Goal: Check status

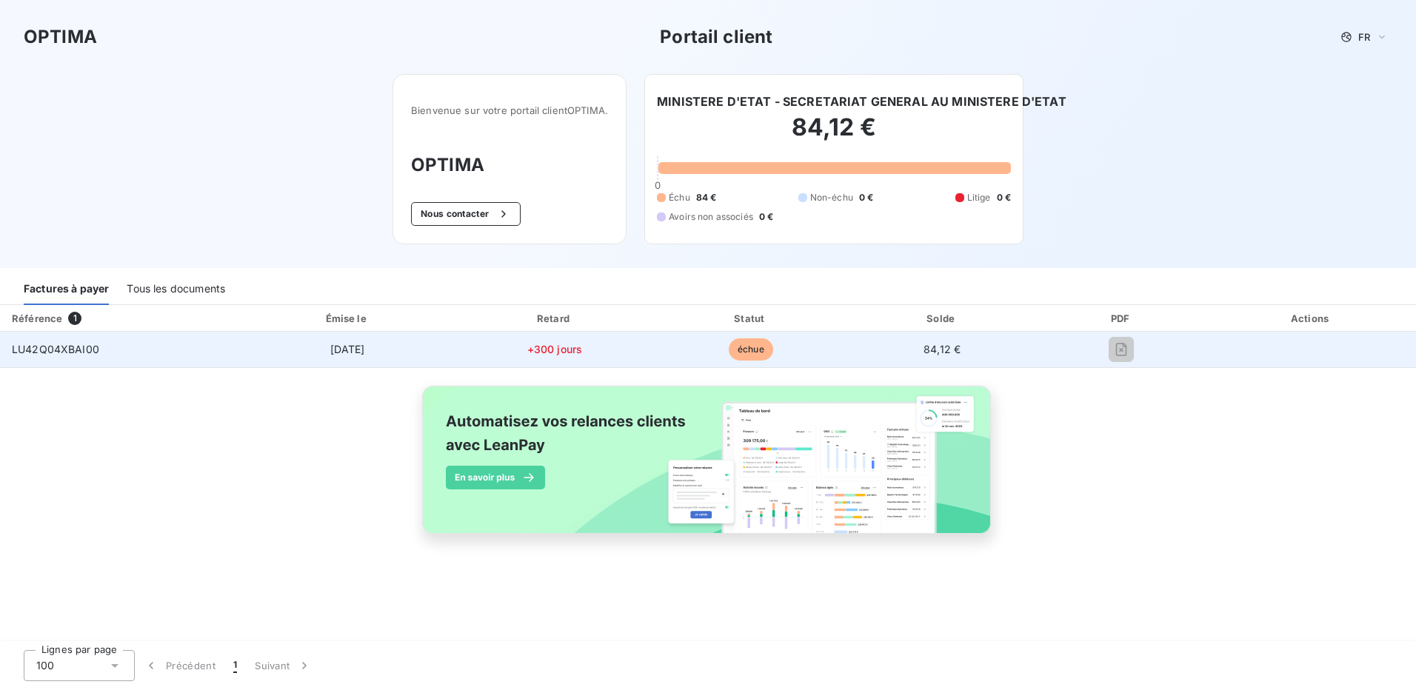
click at [53, 353] on span "LU42Q04XBAI00" at bounding box center [55, 349] width 87 height 13
click at [64, 348] on span "LU42Q04XBAI00" at bounding box center [55, 349] width 87 height 13
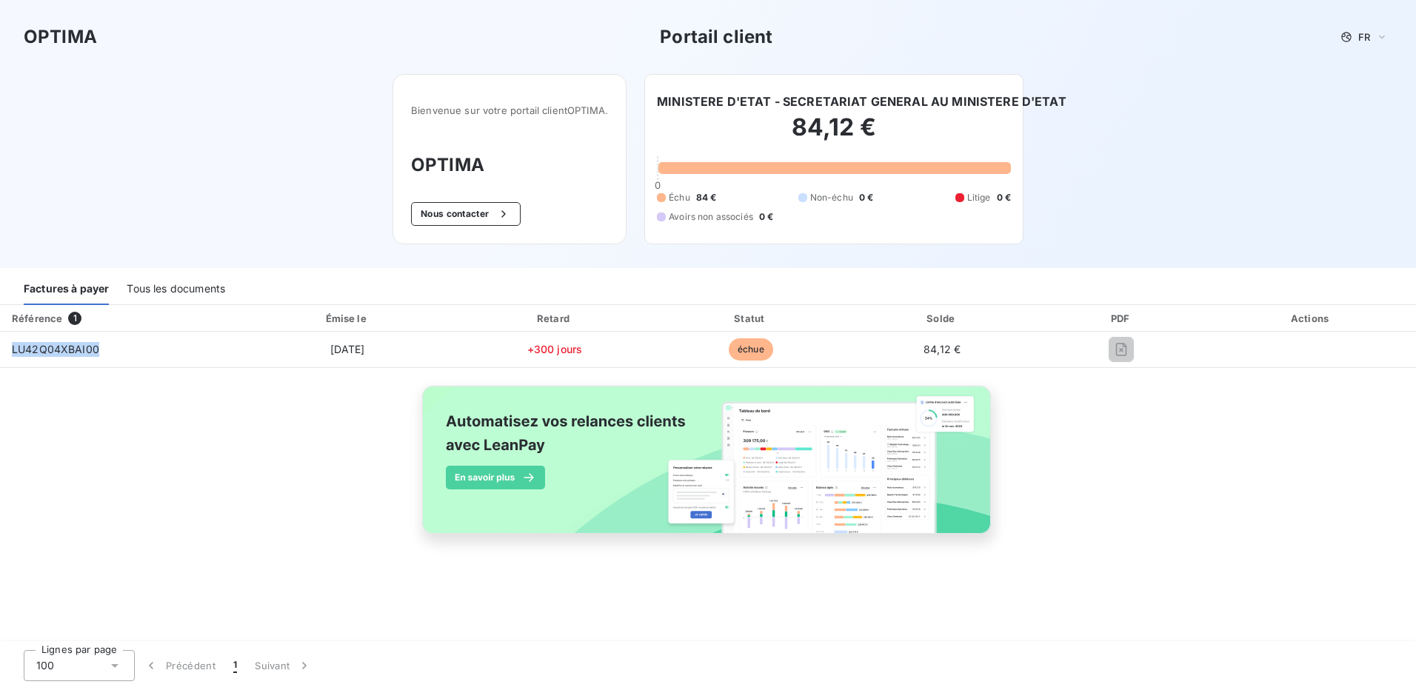
click at [176, 291] on div "Tous les documents" at bounding box center [176, 289] width 98 height 31
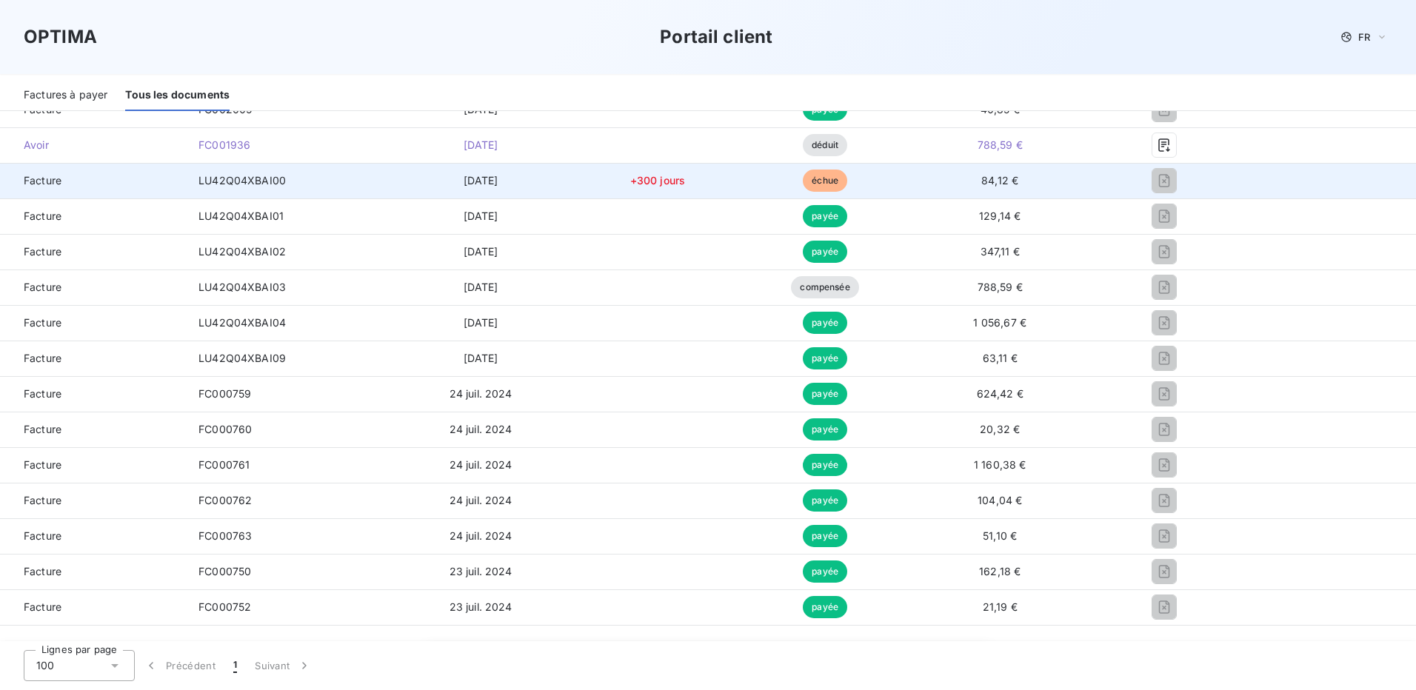
scroll to position [370, 0]
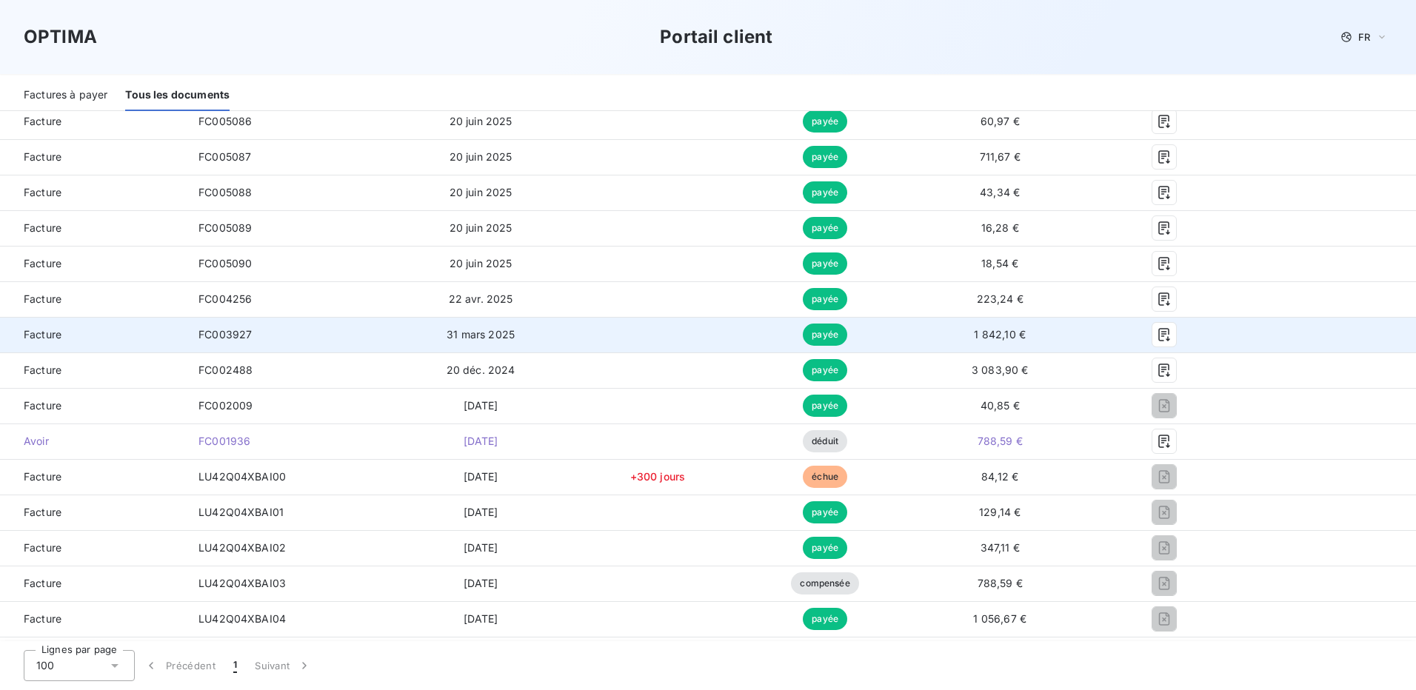
click at [228, 333] on span "FC003927" at bounding box center [224, 334] width 53 height 13
click at [1159, 332] on icon "button" at bounding box center [1164, 334] width 11 height 13
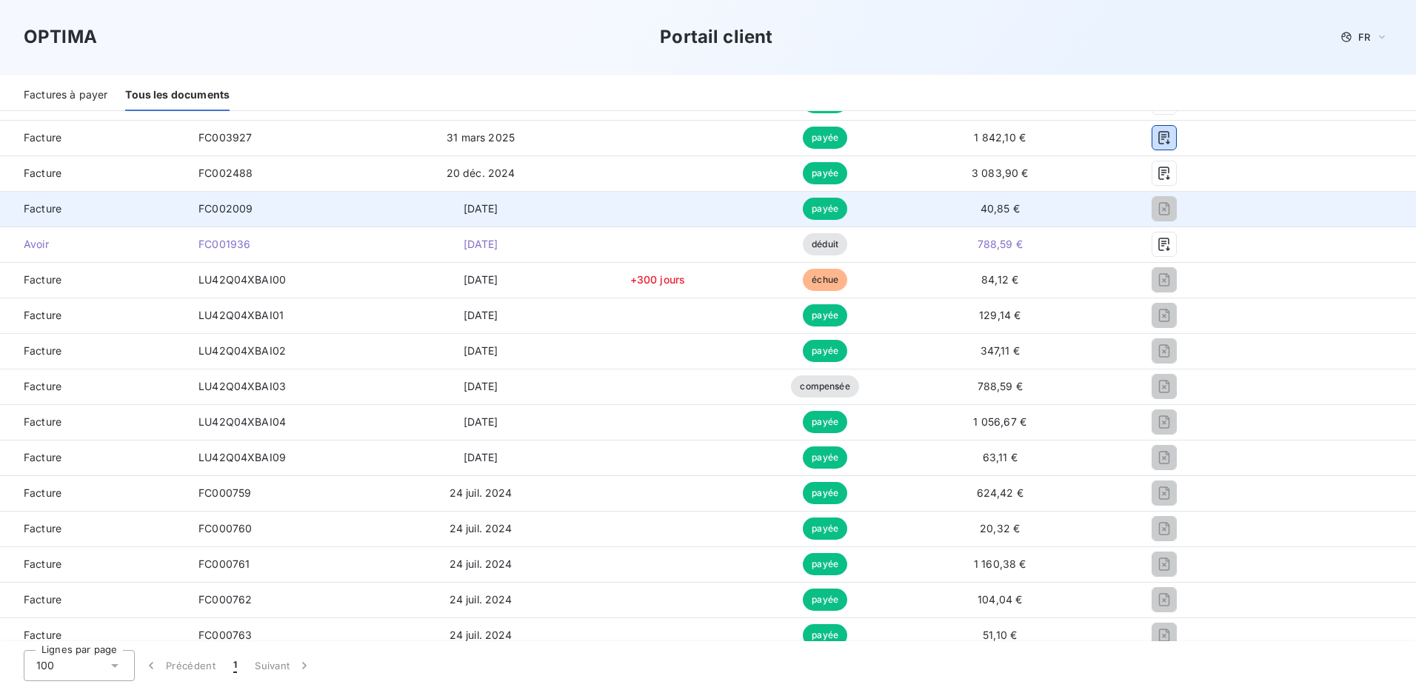
scroll to position [592, 0]
